Goal: Navigation & Orientation: Find specific page/section

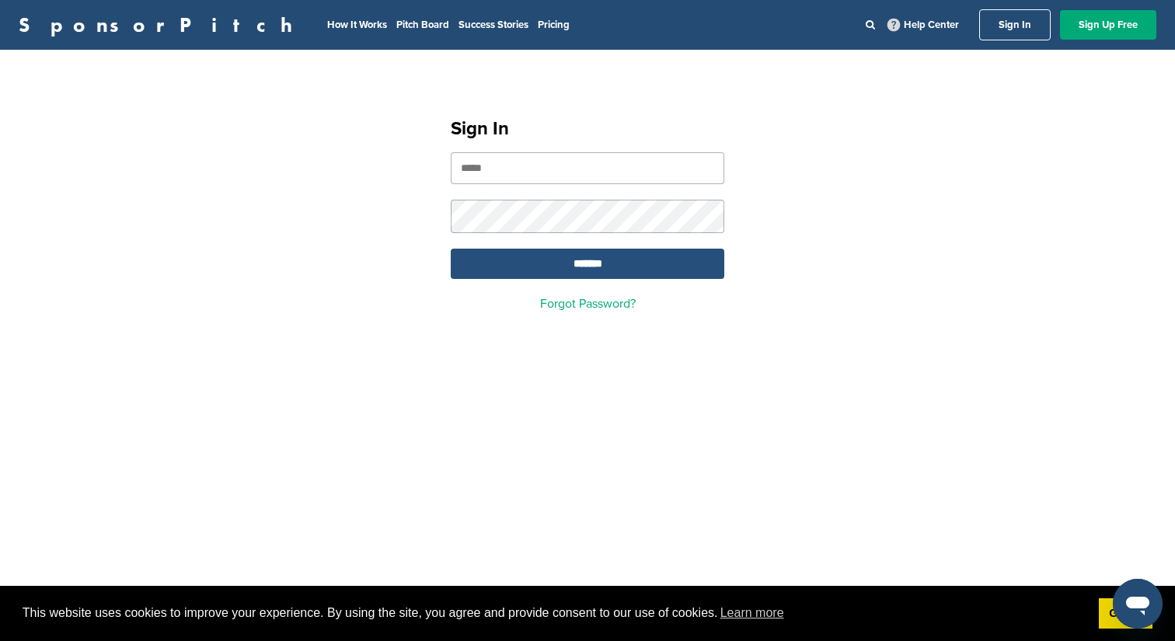
type input "**********"
click at [557, 267] on input "*******" at bounding box center [588, 264] width 274 height 30
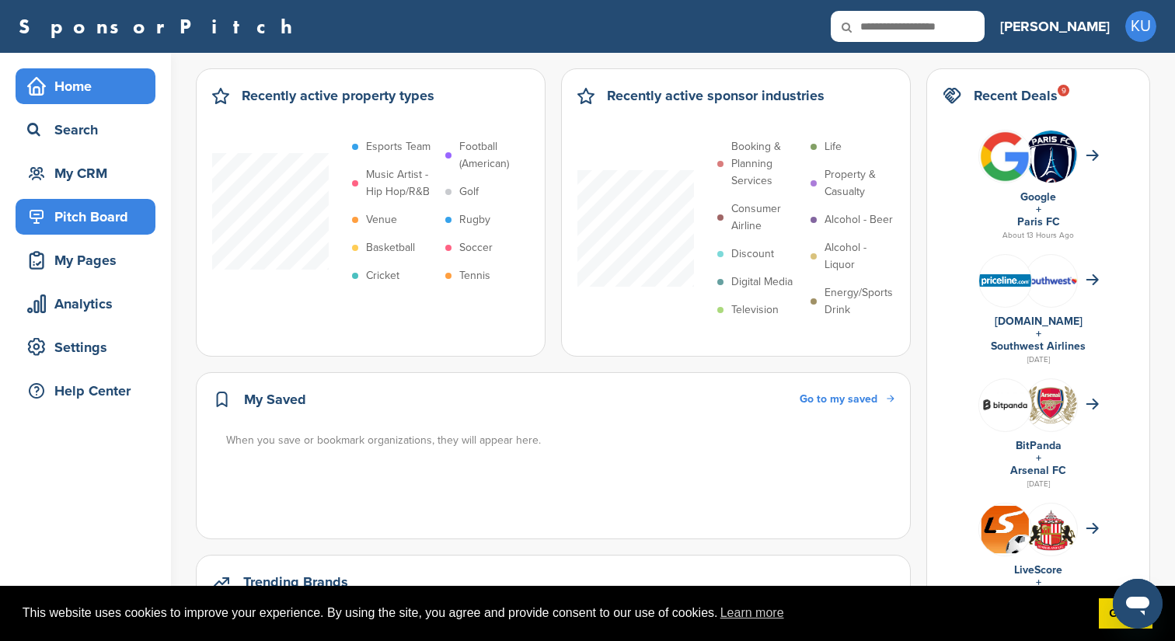
click at [106, 209] on div "Pitch Board" at bounding box center [89, 217] width 132 height 28
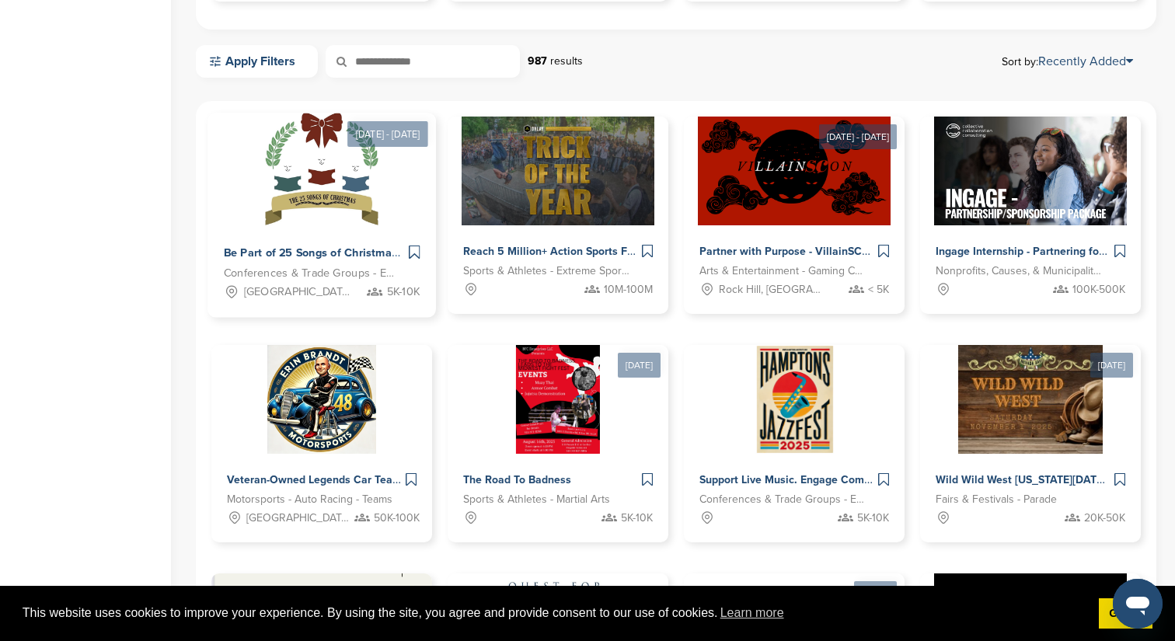
scroll to position [420, 0]
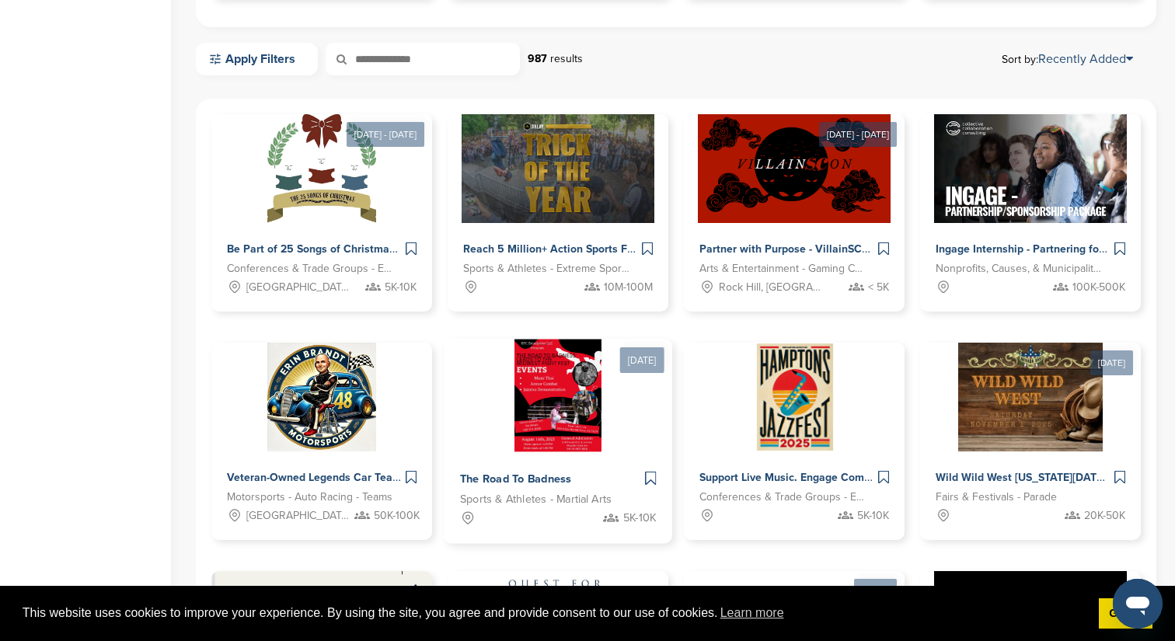
click at [523, 479] on span "The Road To Badness" at bounding box center [516, 479] width 112 height 14
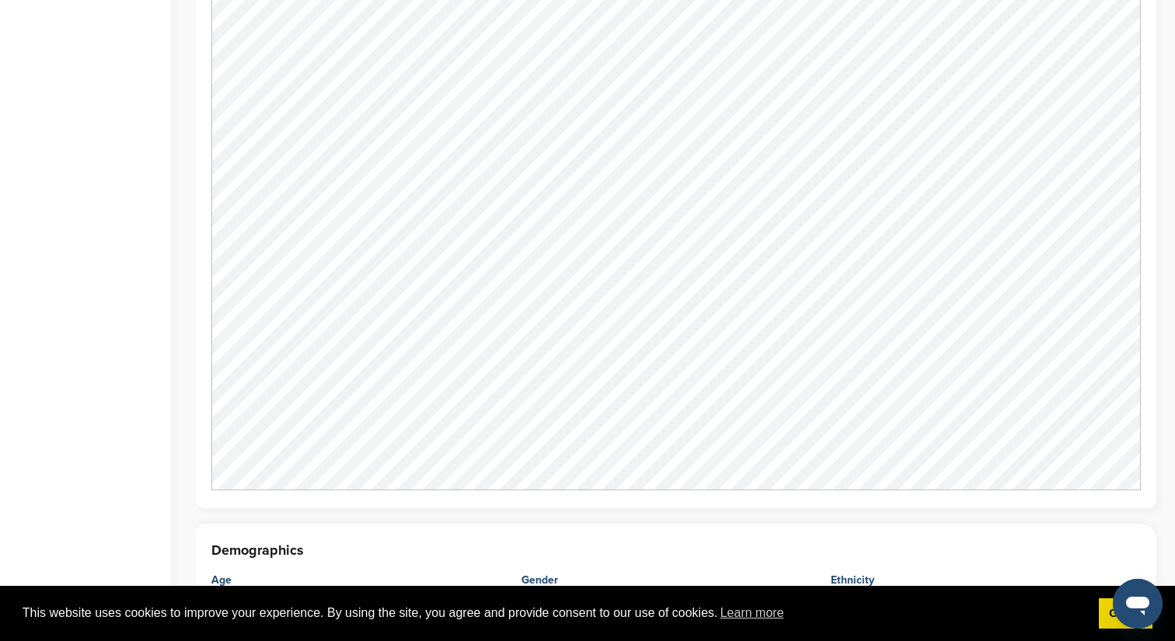
scroll to position [2125, 0]
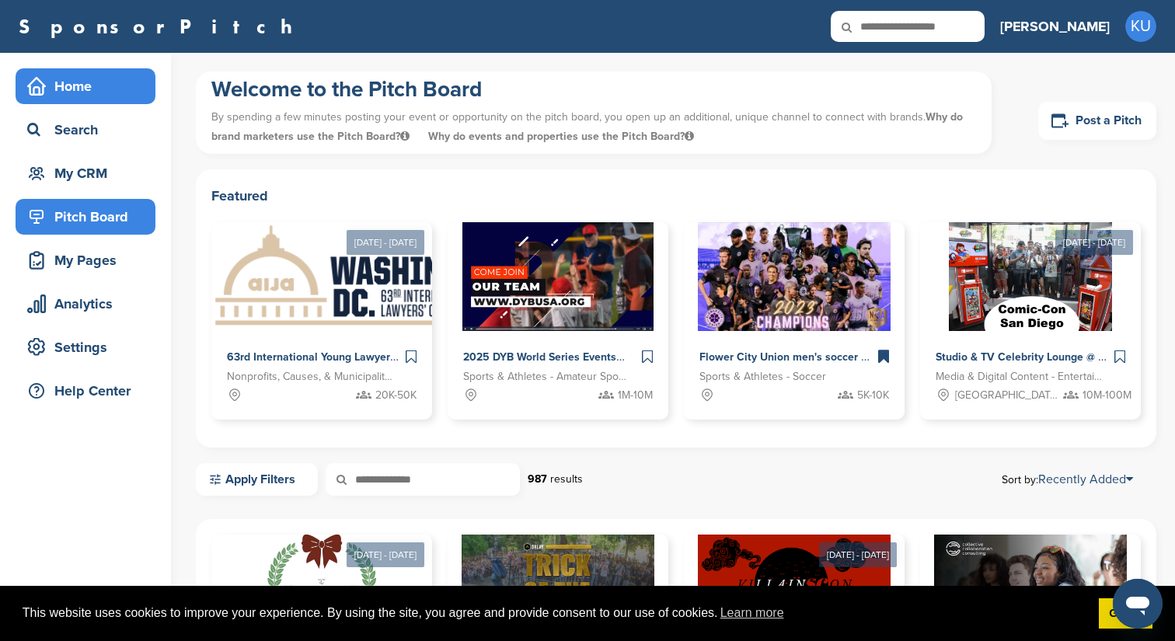
click at [71, 71] on div "Home" at bounding box center [86, 86] width 140 height 36
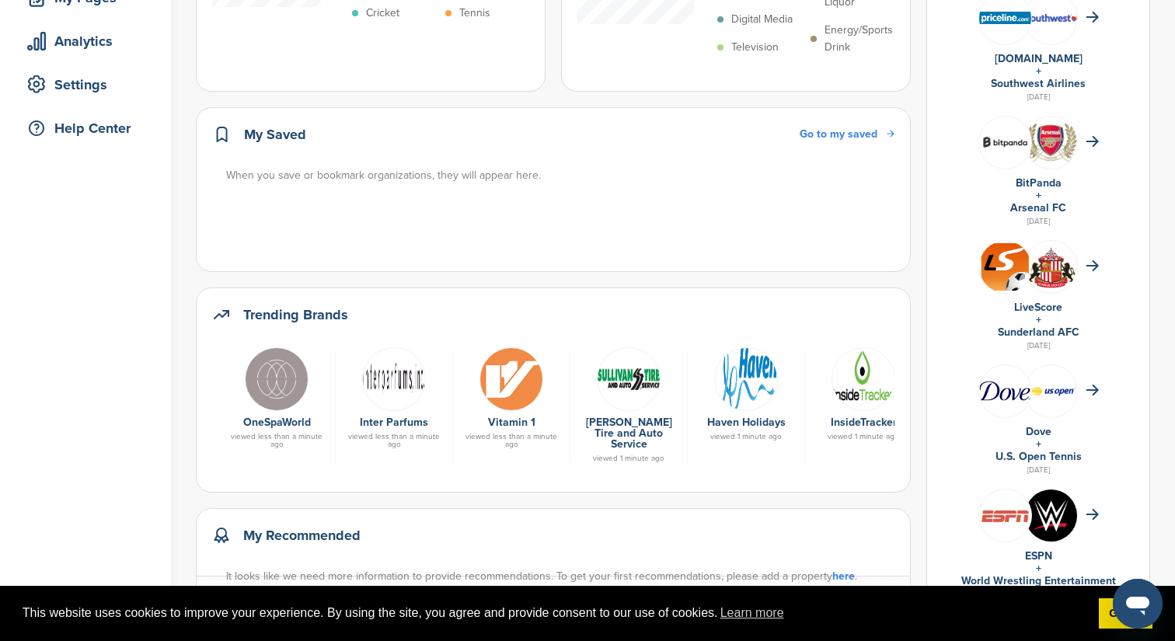
scroll to position [284, 0]
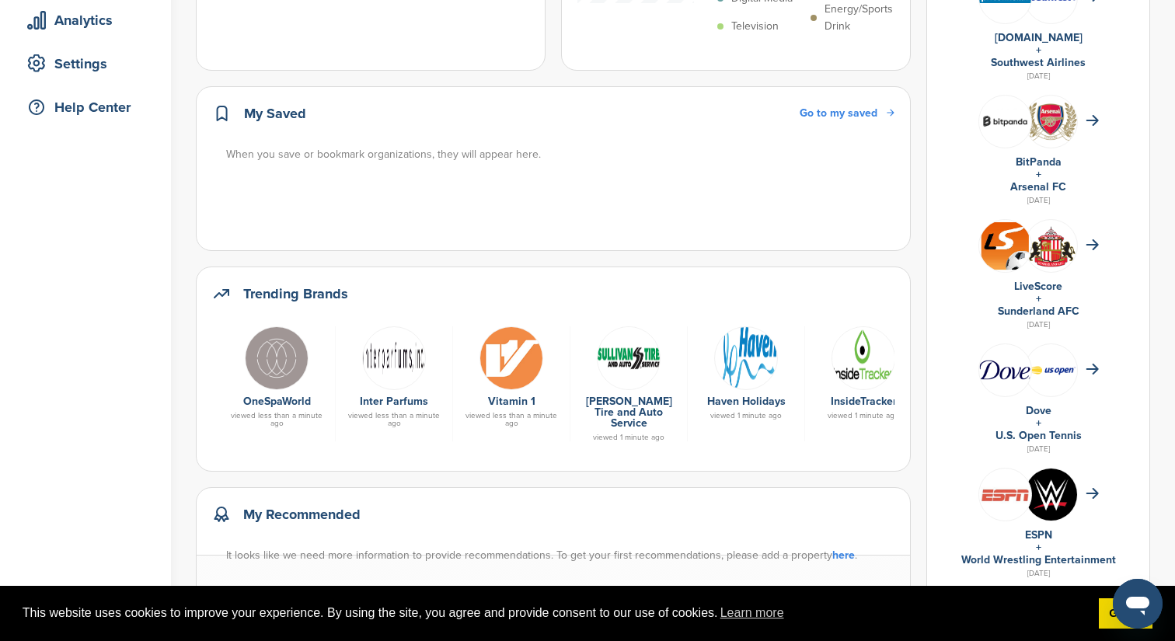
click at [521, 382] on img at bounding box center [511, 358] width 64 height 64
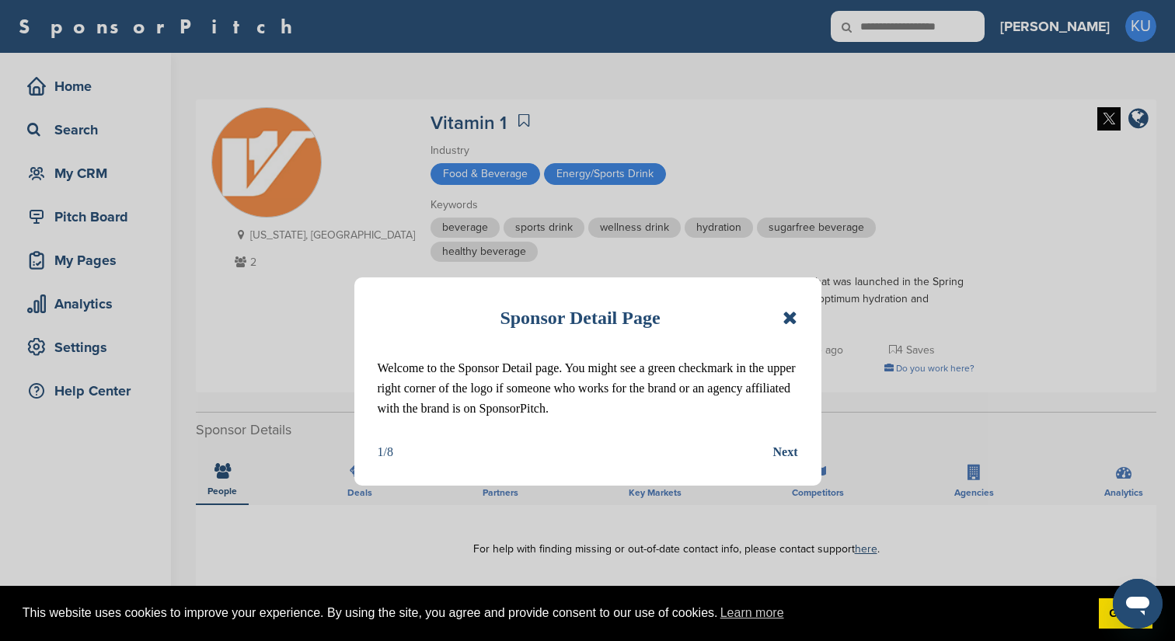
click at [791, 319] on icon at bounding box center [790, 318] width 15 height 19
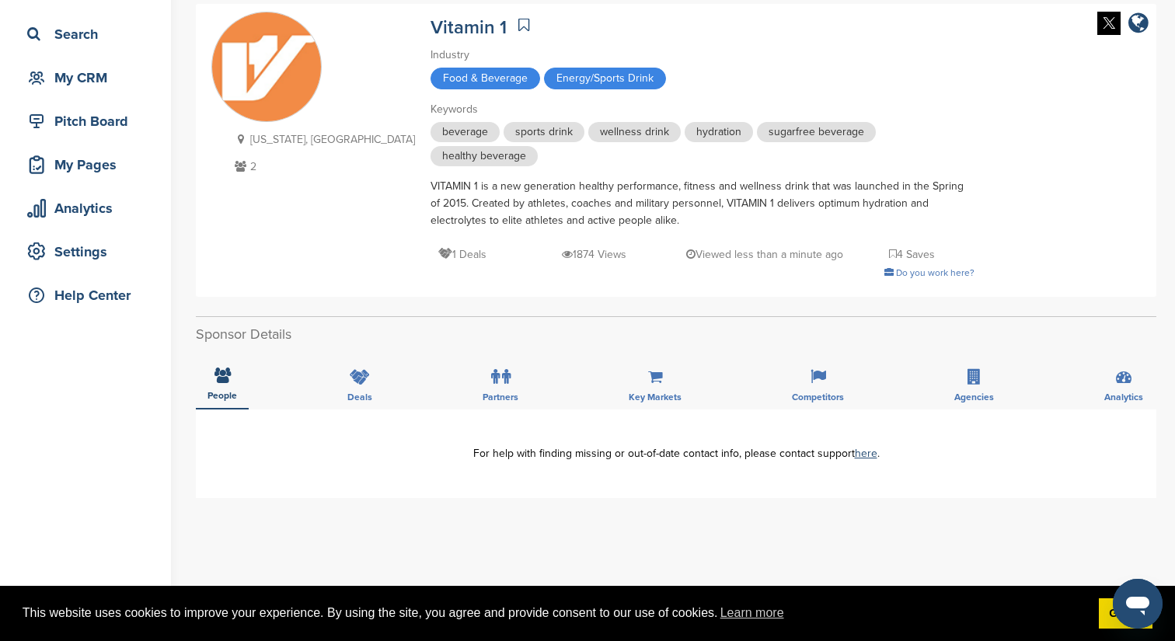
scroll to position [111, 0]
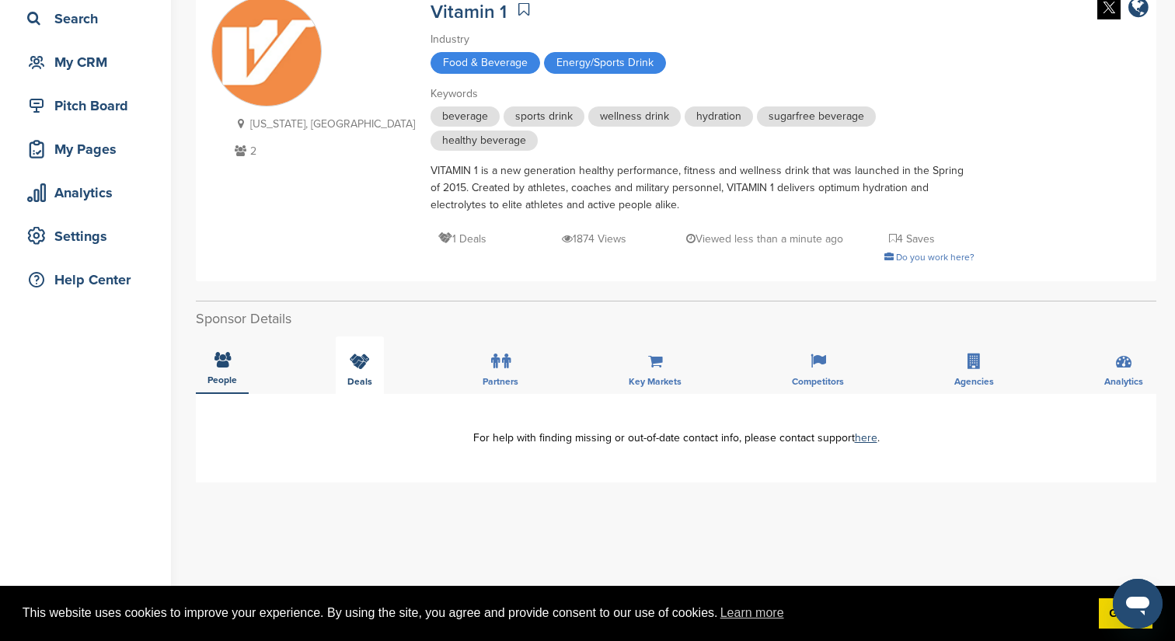
click at [368, 357] on icon at bounding box center [360, 362] width 20 height 16
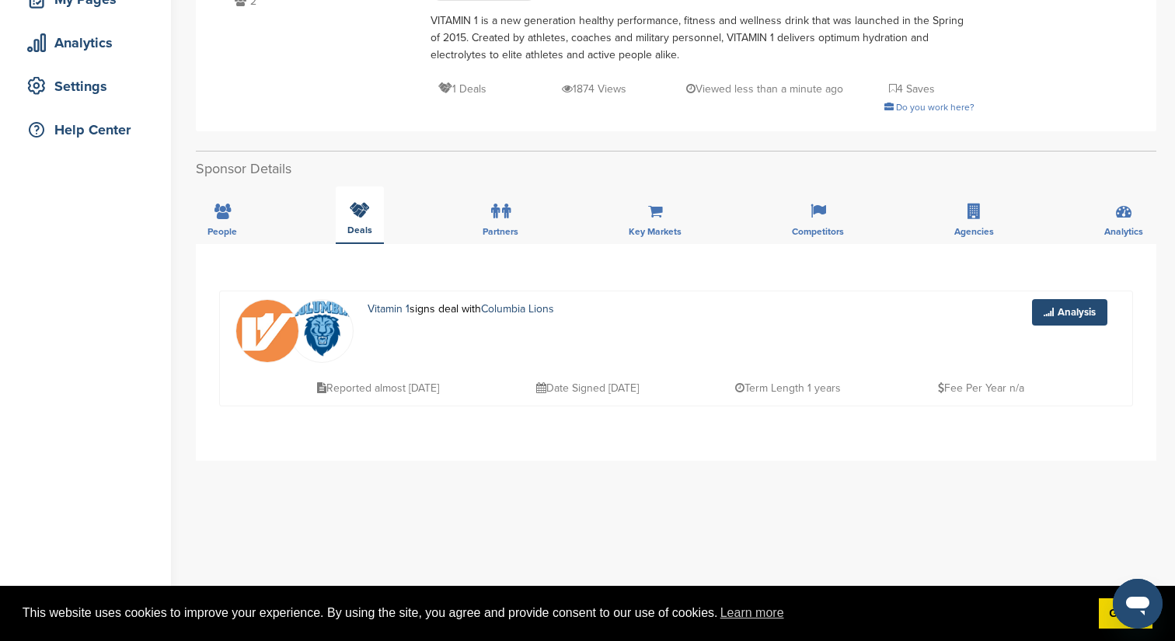
scroll to position [262, 0]
click at [532, 309] on link "Columbia Lions" at bounding box center [517, 308] width 73 height 13
